Goal: Task Accomplishment & Management: Use online tool/utility

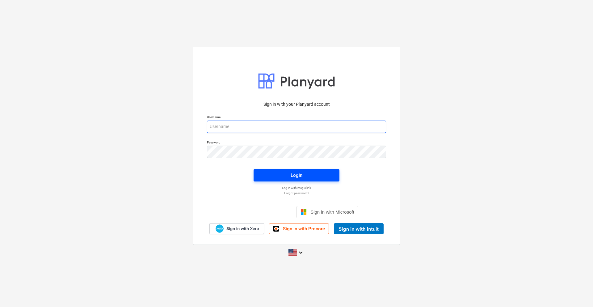
type input "[EMAIL_ADDRESS][DOMAIN_NAME]"
click at [292, 172] on div "Login" at bounding box center [297, 175] width 12 height 8
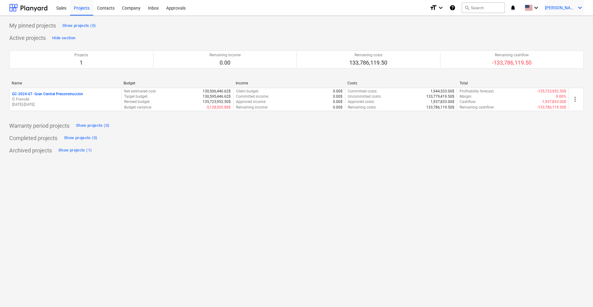
click at [575, 7] on span "[PERSON_NAME]" at bounding box center [560, 7] width 31 height 5
click at [148, 138] on div at bounding box center [296, 153] width 593 height 307
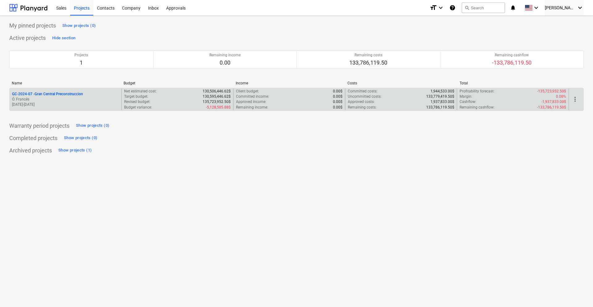
click at [59, 92] on p "GC-2024-07 - Gran Central Preconstruccion" at bounding box center [47, 93] width 71 height 5
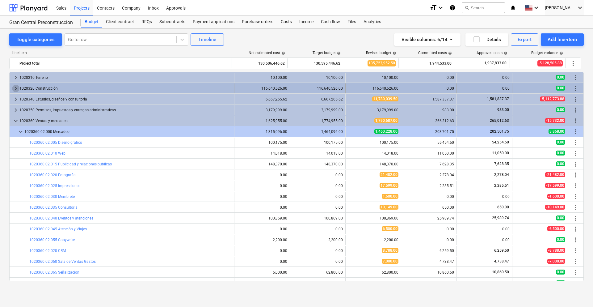
click at [13, 87] on span "keyboard_arrow_right" at bounding box center [15, 88] width 7 height 7
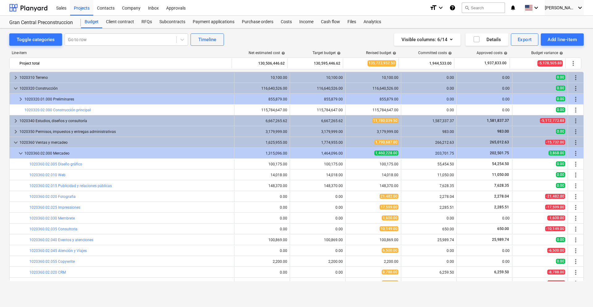
click at [13, 87] on span "keyboard_arrow_down" at bounding box center [15, 88] width 7 height 7
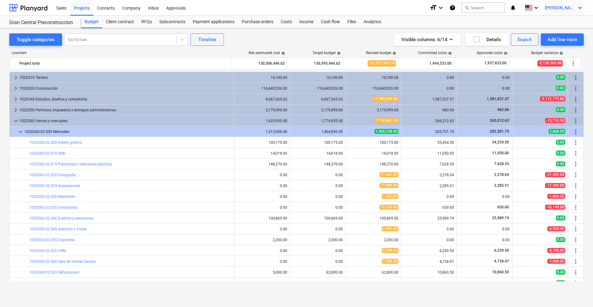
click at [576, 7] on icon "keyboard_arrow_down" at bounding box center [579, 7] width 7 height 7
click at [581, 7] on div at bounding box center [296, 153] width 593 height 307
click at [581, 7] on icon "keyboard_arrow_down" at bounding box center [579, 7] width 7 height 7
click at [546, 6] on div at bounding box center [296, 153] width 593 height 307
click at [540, 5] on icon "keyboard_arrow_down" at bounding box center [535, 7] width 7 height 7
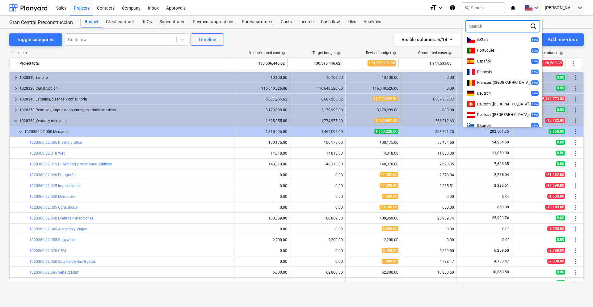
scroll to position [154, 0]
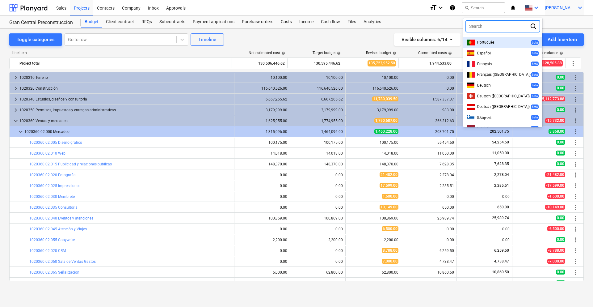
click at [583, 7] on icon "keyboard_arrow_down" at bounding box center [579, 7] width 7 height 7
click at [583, 7] on div at bounding box center [296, 153] width 593 height 307
